Goal: Information Seeking & Learning: Compare options

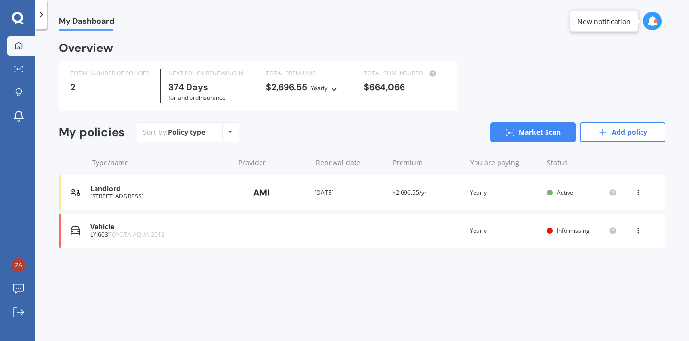
click at [153, 194] on div "[STREET_ADDRESS]" at bounding box center [159, 196] width 139 height 7
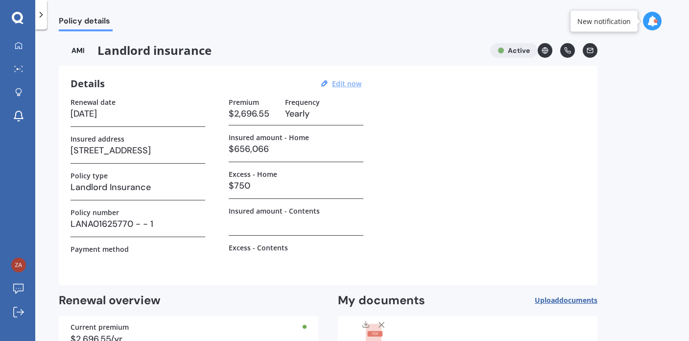
click at [338, 84] on u "Edit now" at bounding box center [346, 83] width 29 height 9
select select "01"
select select "10"
select select "2026"
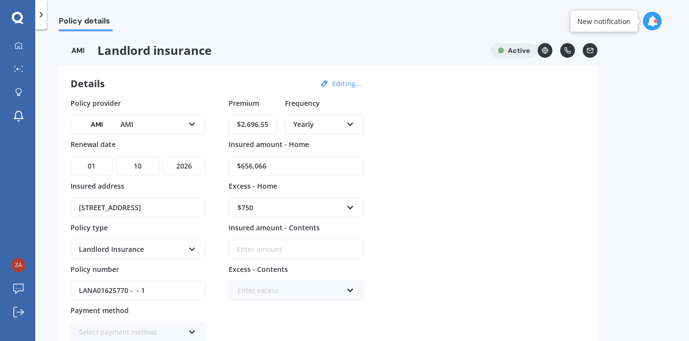
click at [282, 204] on div "$750" at bounding box center [290, 207] width 105 height 11
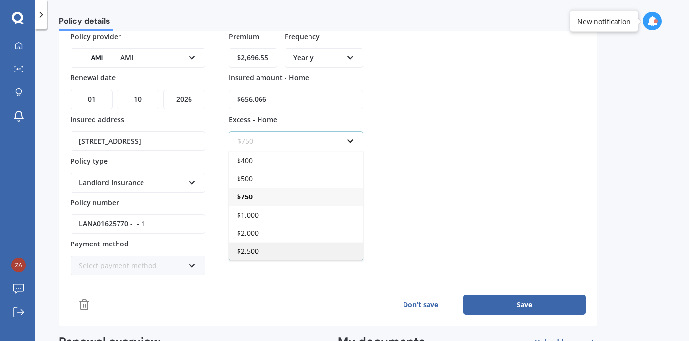
scroll to position [72, 0]
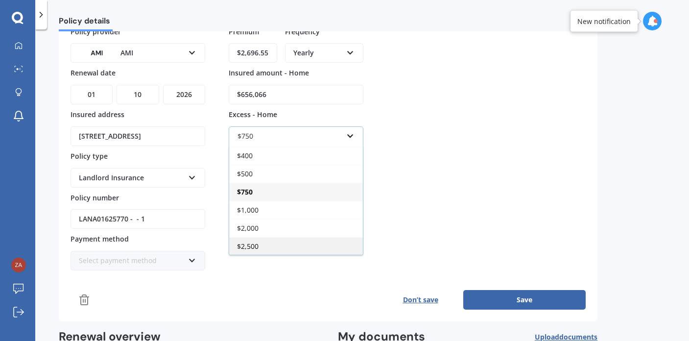
click at [260, 249] on div "$2,500" at bounding box center [296, 246] width 134 height 18
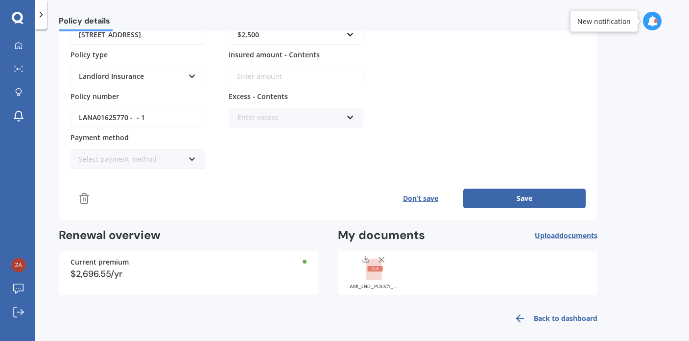
scroll to position [180, 0]
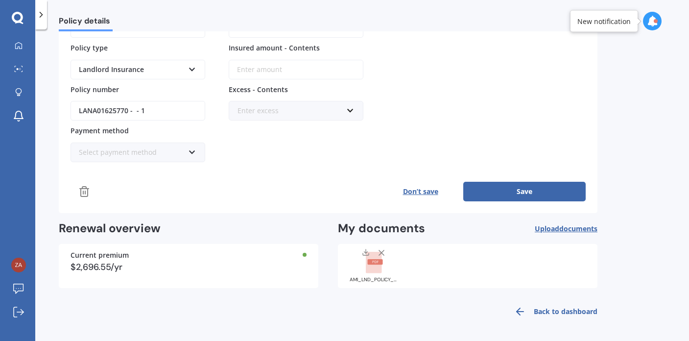
click at [512, 193] on button "Save" at bounding box center [524, 192] width 122 height 20
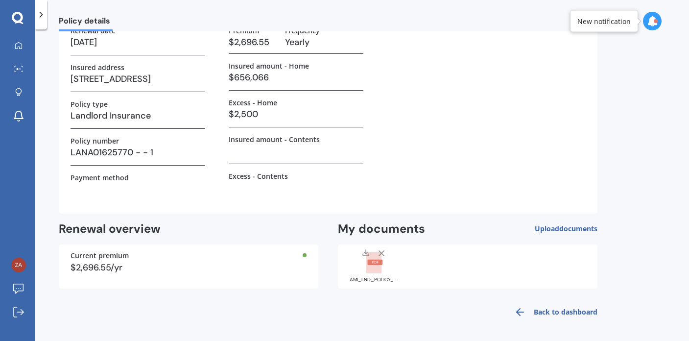
scroll to position [0, 0]
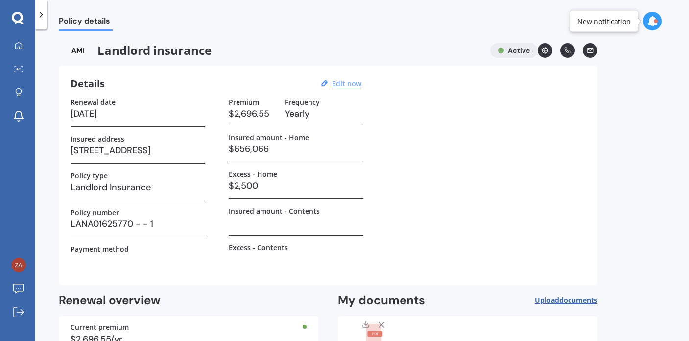
click at [327, 182] on h3 "$2,500" at bounding box center [296, 185] width 135 height 15
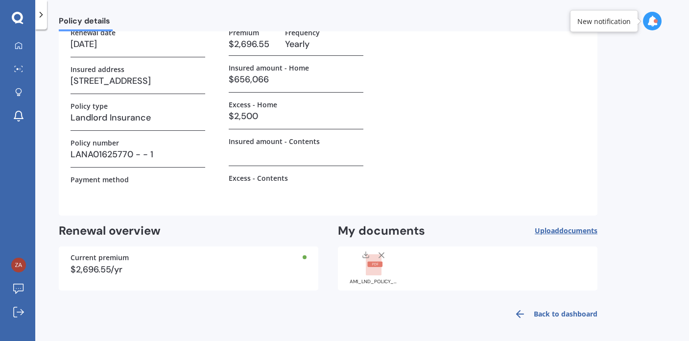
scroll to position [72, 0]
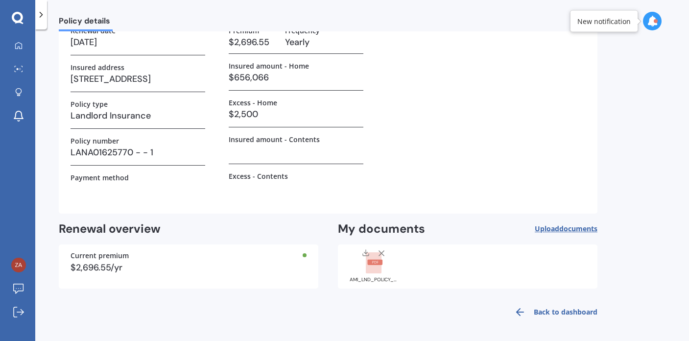
click at [296, 263] on div "$2,696.55/yr" at bounding box center [189, 267] width 236 height 9
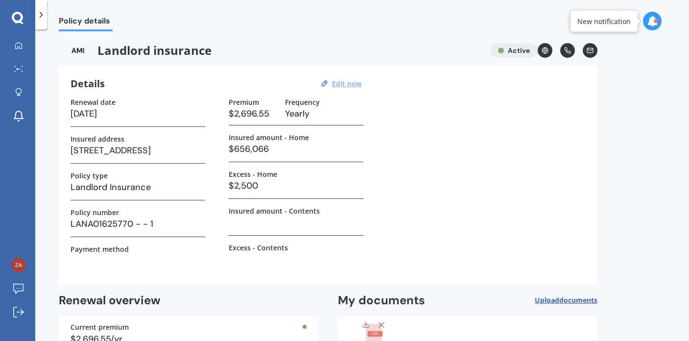
click at [448, 113] on div "Renewal date [DATE] Insured address [STREET_ADDRESS] Policy type Landlord Insur…" at bounding box center [328, 185] width 515 height 175
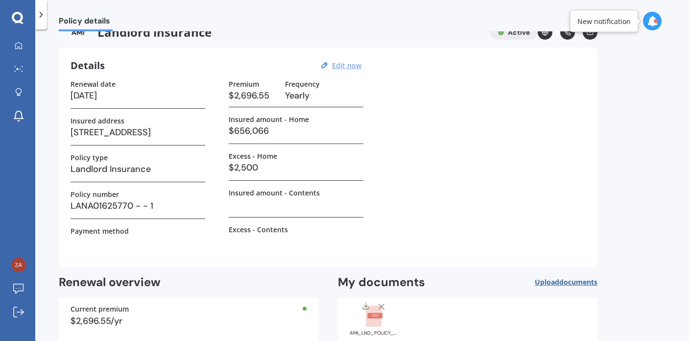
scroll to position [72, 0]
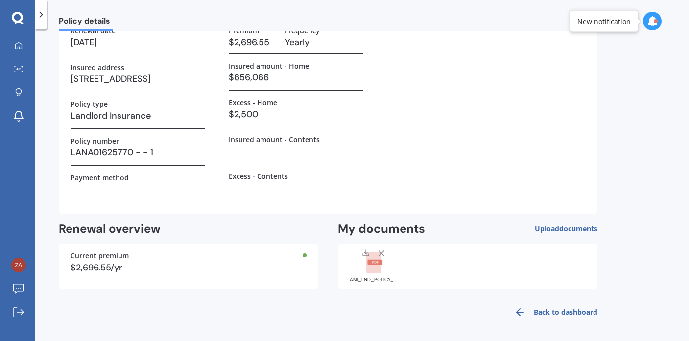
click at [553, 311] on link "Back to dashboard" at bounding box center [552, 312] width 89 height 24
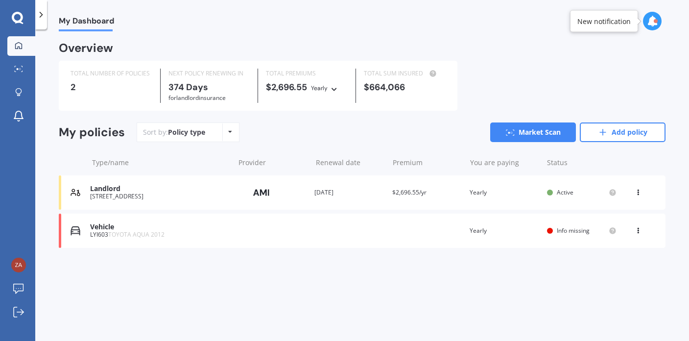
click at [344, 233] on div "Vehicle LYI603 TOYOTA AQUA 2012 Renewal date Premium You are paying Yearly Stat…" at bounding box center [362, 231] width 607 height 34
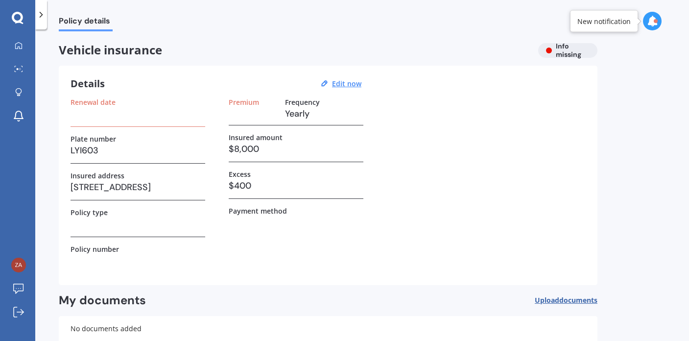
click at [17, 24] on div "My Dashboard Market Scan Explore insurance Notifications T Frost Submit feedbac…" at bounding box center [17, 170] width 35 height 341
click at [17, 21] on icon at bounding box center [17, 17] width 11 height 11
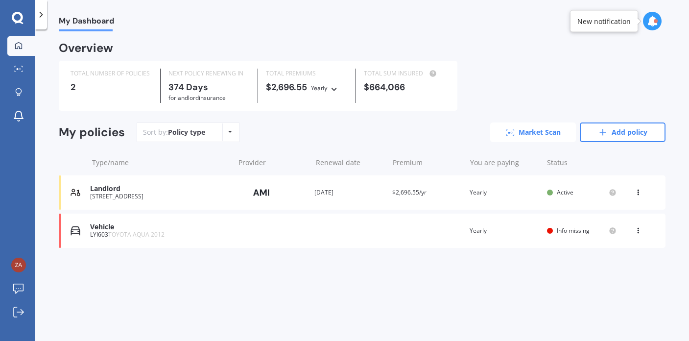
click at [536, 133] on link "Market Scan" at bounding box center [533, 132] width 86 height 20
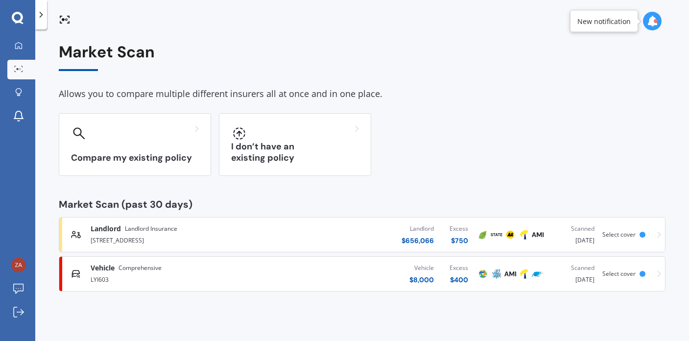
click at [482, 242] on div "Landlord Landlord Insurance [STREET_ADDRESS] Landlord $ 656,066 Excess $ 750 Sc…" at bounding box center [362, 234] width 598 height 29
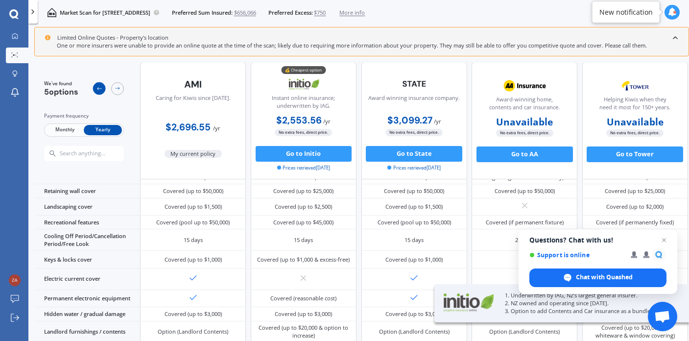
scroll to position [142, 0]
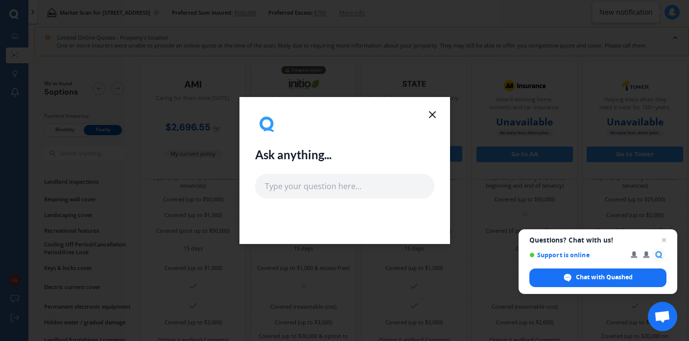
click at [436, 112] on icon at bounding box center [433, 115] width 12 height 12
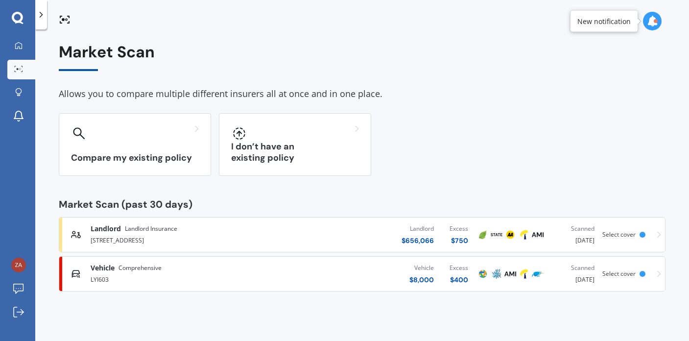
click at [235, 273] on div "LYI603" at bounding box center [182, 279] width 183 height 12
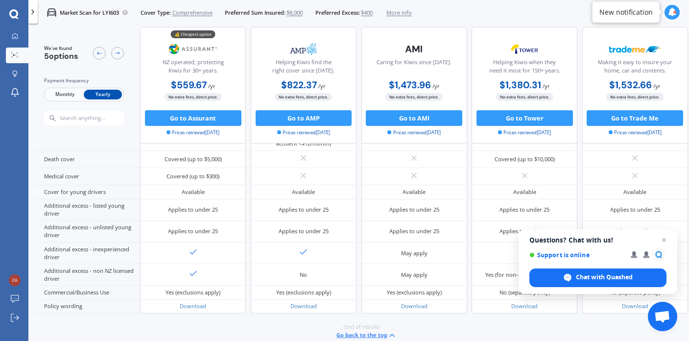
scroll to position [450, 0]
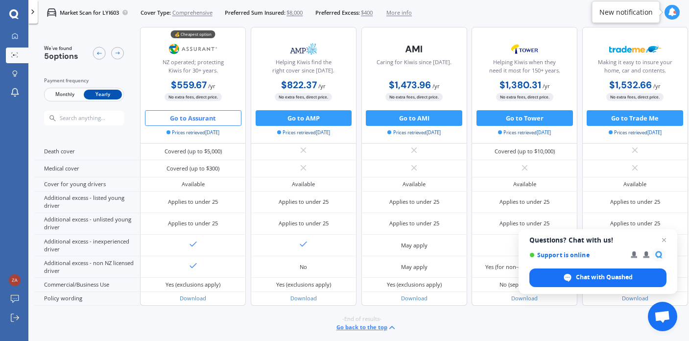
click at [199, 120] on button "Go to Assurant" at bounding box center [193, 118] width 97 height 16
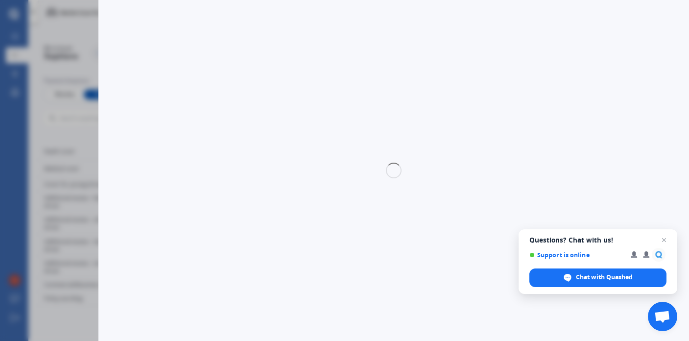
select select "full"
select select "0"
select select "[PERSON_NAME]"
select select "TOYOTA"
select select "AQUA"
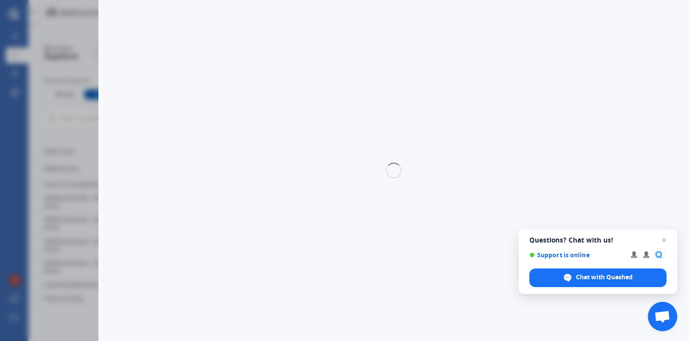
select select "HYBRID"
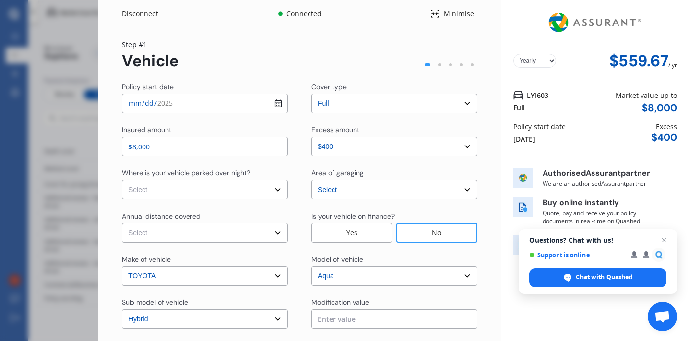
click at [343, 190] on select "Select [GEOGRAPHIC_DATA] [GEOGRAPHIC_DATA] [GEOGRAPHIC_DATA] / [PERSON_NAME] / …" at bounding box center [395, 190] width 166 height 20
click at [312, 180] on select "Select [GEOGRAPHIC_DATA] [GEOGRAPHIC_DATA] [GEOGRAPHIC_DATA] / [PERSON_NAME] / …" at bounding box center [395, 190] width 166 height 20
click at [275, 191] on select "Select In a garage On own property On street or road" at bounding box center [205, 190] width 166 height 20
select select "On own property"
click at [122, 180] on select "Select In a garage On own property On street or road" at bounding box center [205, 190] width 166 height 20
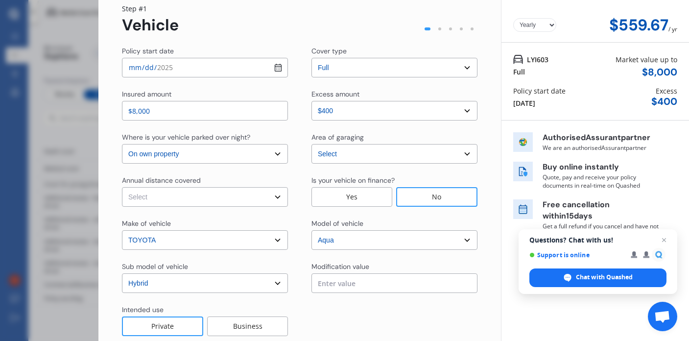
scroll to position [36, 0]
click at [274, 196] on select "Select Low (less than 15,000km per year) Average (15,000-30,000km per year) Hig…" at bounding box center [205, 197] width 166 height 20
select select "15000"
click at [122, 187] on select "Select Low (less than 15,000km per year) Average (15,000-30,000km per year) Hig…" at bounding box center [205, 197] width 166 height 20
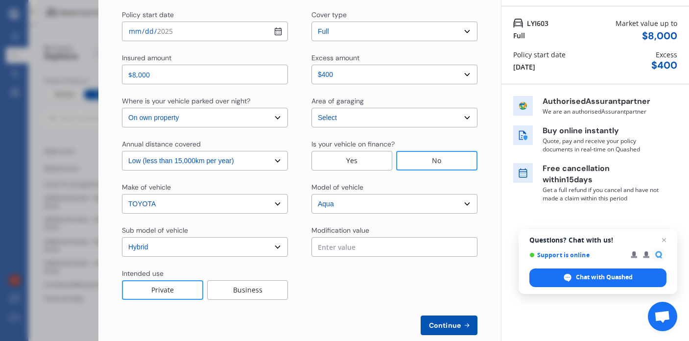
scroll to position [90, 0]
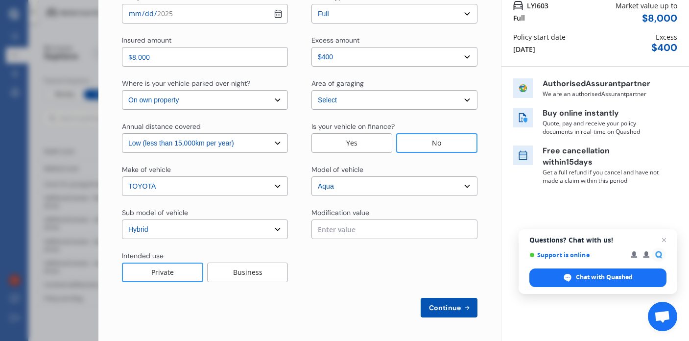
click at [442, 309] on span "Continue" at bounding box center [445, 308] width 36 height 8
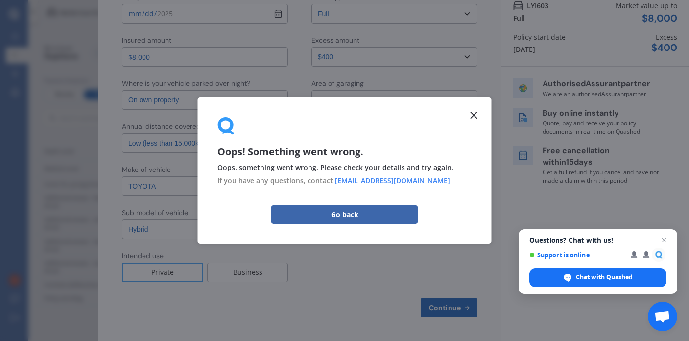
scroll to position [0, 0]
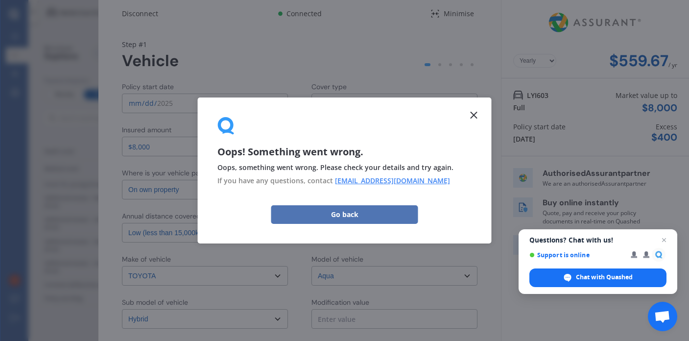
click at [393, 221] on button "Go back" at bounding box center [344, 214] width 147 height 19
